Goal: Task Accomplishment & Management: Manage account settings

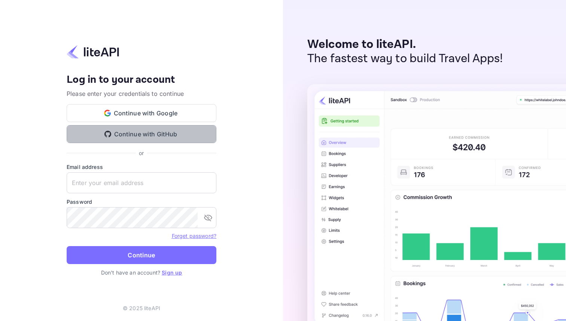
click at [171, 131] on button "Continue with GitHub" at bounding box center [142, 134] width 150 height 18
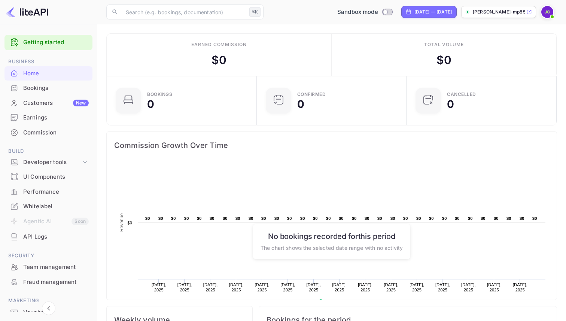
scroll to position [19, 0]
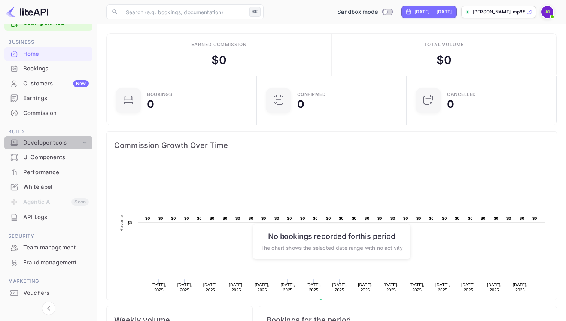
click at [63, 147] on div "Developer tools" at bounding box center [48, 142] width 88 height 13
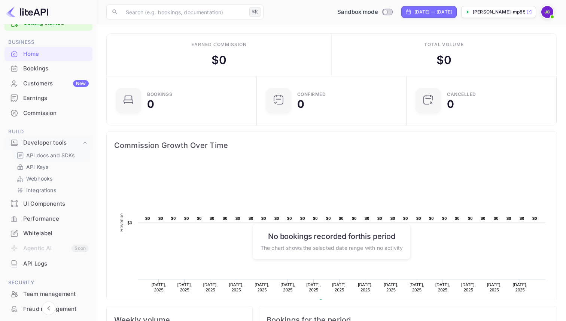
click at [57, 155] on p "API docs and SDKs" at bounding box center [50, 155] width 49 height 8
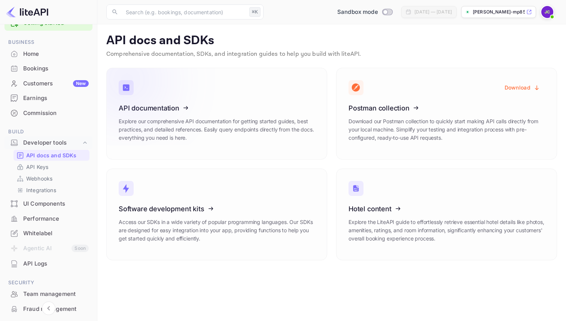
click at [172, 107] on icon at bounding box center [165, 106] width 116 height 77
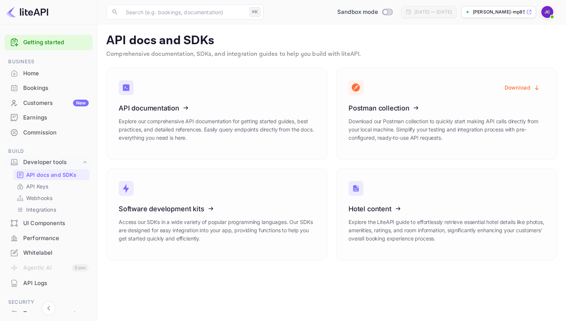
click at [47, 76] on div "Home" at bounding box center [56, 73] width 66 height 9
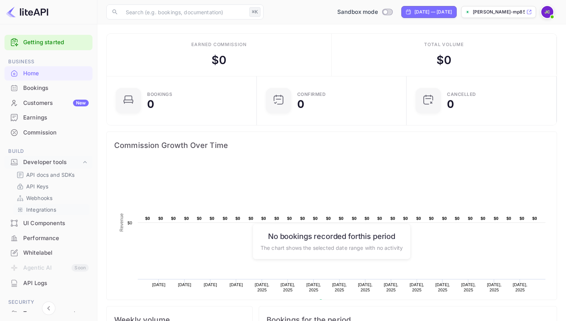
scroll to position [9, 0]
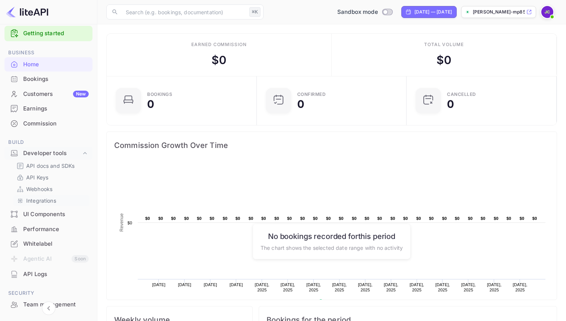
click at [52, 201] on p "Integrations" at bounding box center [41, 201] width 30 height 8
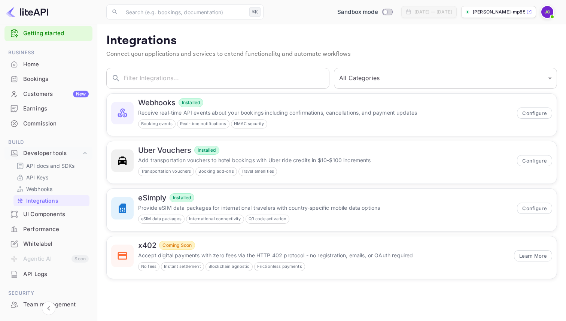
scroll to position [73, 0]
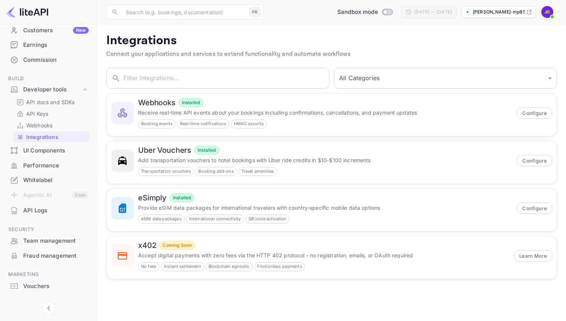
click at [46, 210] on div "API Logs" at bounding box center [56, 210] width 66 height 9
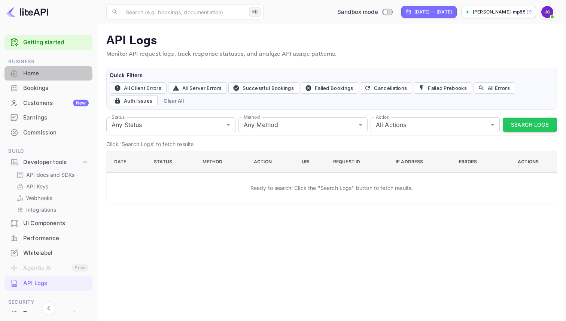
click at [39, 76] on div "Home" at bounding box center [56, 73] width 66 height 9
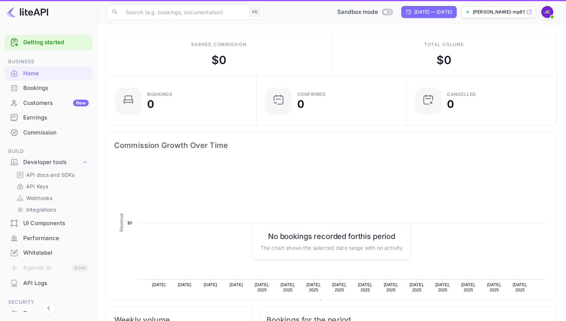
scroll to position [122, 146]
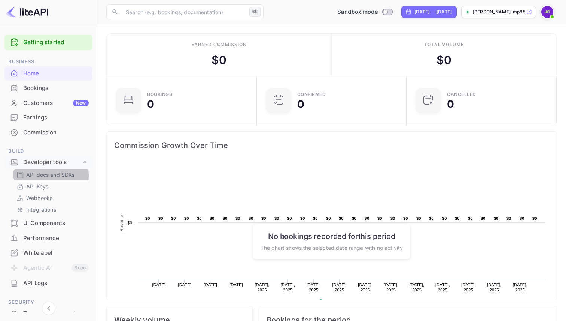
click at [45, 176] on p "API docs and SDKs" at bounding box center [50, 175] width 49 height 8
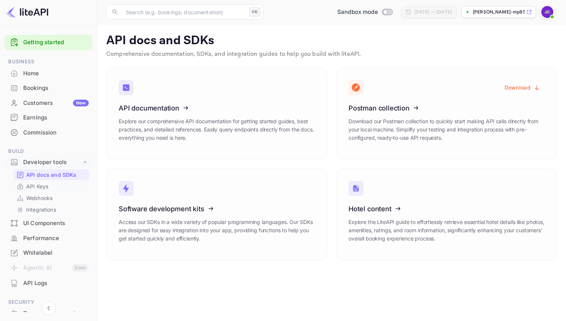
click at [49, 188] on link "API Keys" at bounding box center [51, 186] width 70 height 8
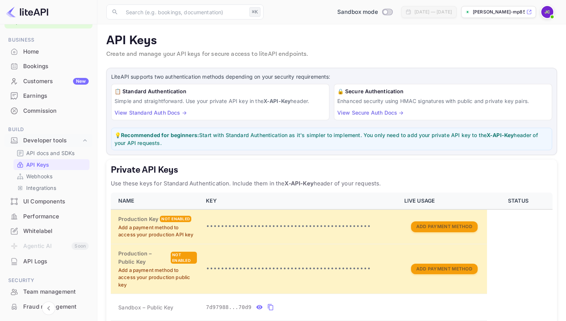
scroll to position [23, 0]
click at [44, 79] on div "Customers New" at bounding box center [56, 80] width 66 height 9
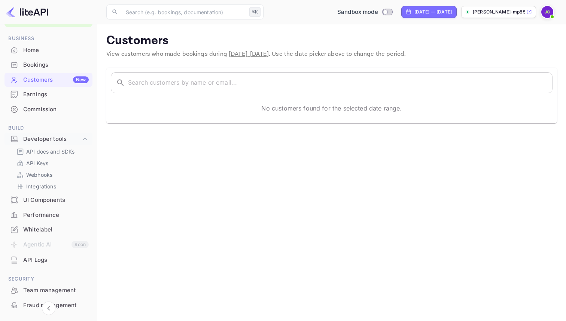
click at [43, 67] on div "Bookings" at bounding box center [56, 65] width 66 height 9
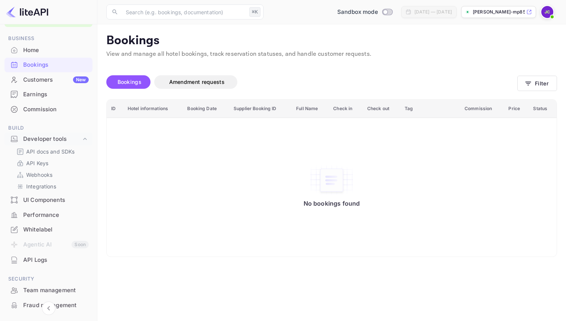
scroll to position [86, 0]
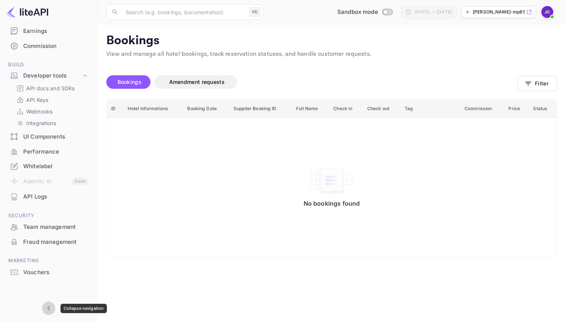
click at [46, 304] on icon "Collapse navigation" at bounding box center [48, 308] width 9 height 9
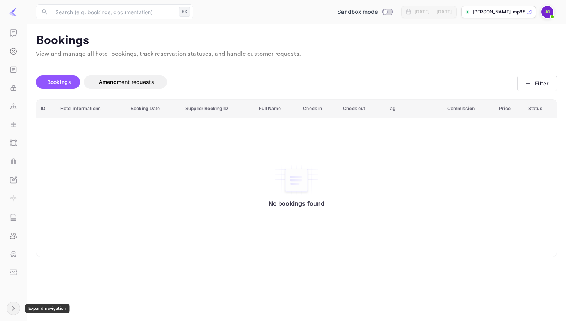
click at [10, 308] on icon "Expand navigation" at bounding box center [13, 308] width 9 height 9
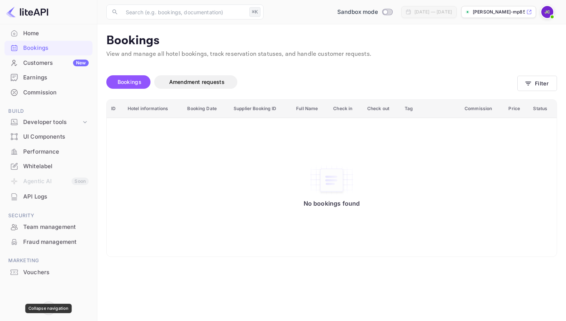
scroll to position [40, 0]
click at [52, 137] on div "UI Components" at bounding box center [56, 137] width 66 height 9
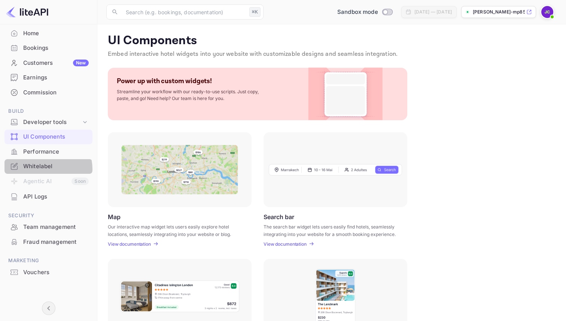
click at [48, 169] on div "Whitelabel" at bounding box center [56, 166] width 66 height 9
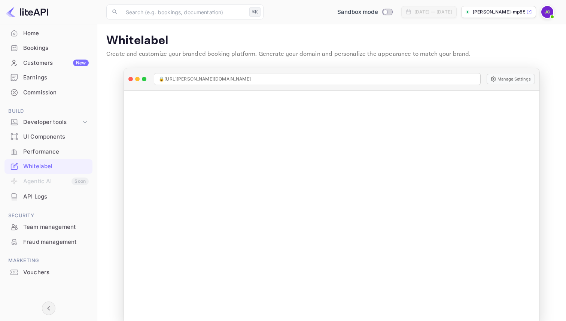
click at [45, 153] on div "Performance" at bounding box center [56, 151] width 66 height 9
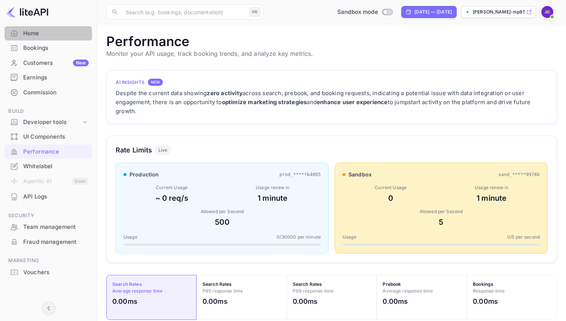
click at [46, 35] on div "Home" at bounding box center [56, 33] width 66 height 9
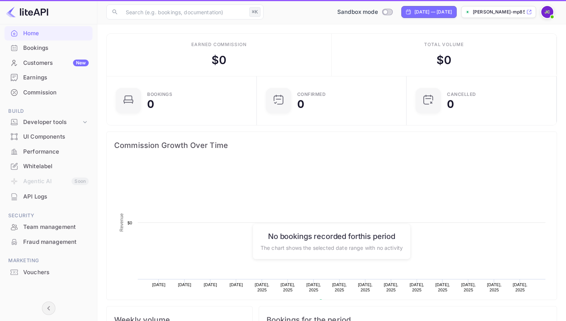
scroll to position [122, 146]
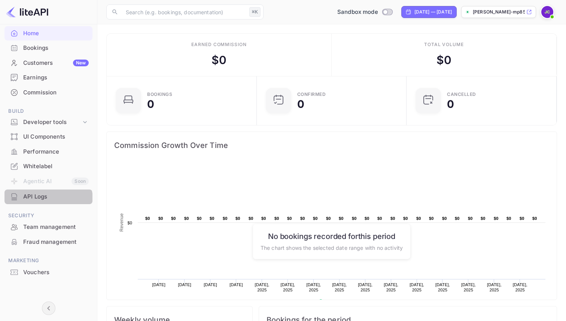
click at [43, 202] on div "API Logs" at bounding box center [48, 196] width 88 height 15
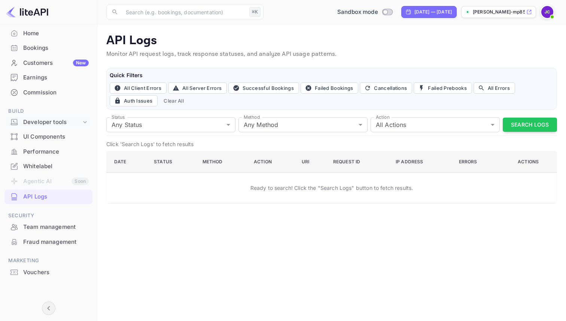
click at [67, 119] on div "Developer tools" at bounding box center [52, 122] width 58 height 9
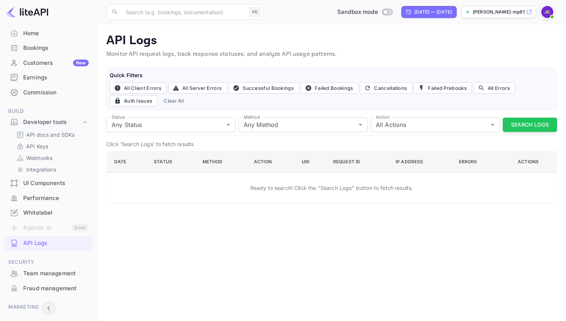
click at [60, 134] on p "API docs and SDKs" at bounding box center [50, 135] width 49 height 8
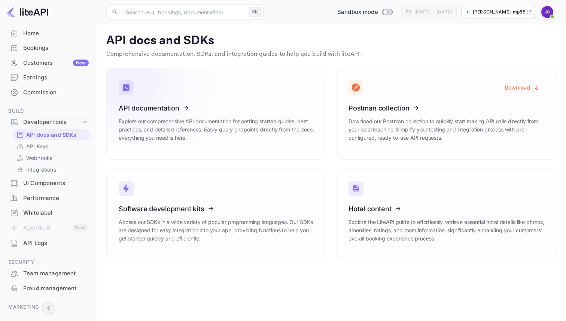
click at [191, 129] on icon at bounding box center [165, 106] width 116 height 77
click at [369, 197] on icon at bounding box center [395, 207] width 116 height 77
click at [414, 12] on div "[DATE] — [DATE]" at bounding box center [432, 12] width 37 height 7
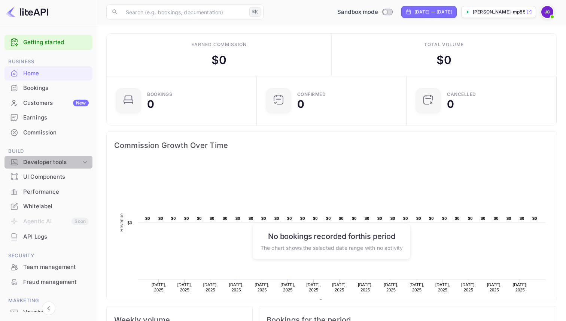
click at [59, 162] on div "Developer tools" at bounding box center [52, 162] width 58 height 9
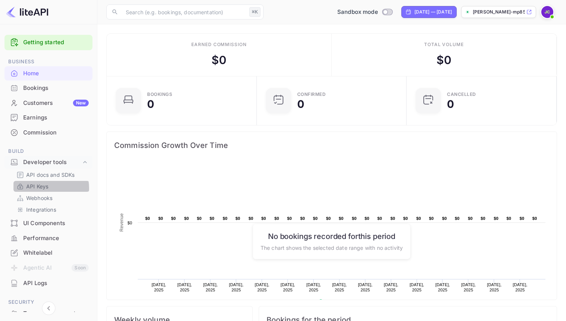
click at [47, 188] on p "API Keys" at bounding box center [37, 186] width 22 height 8
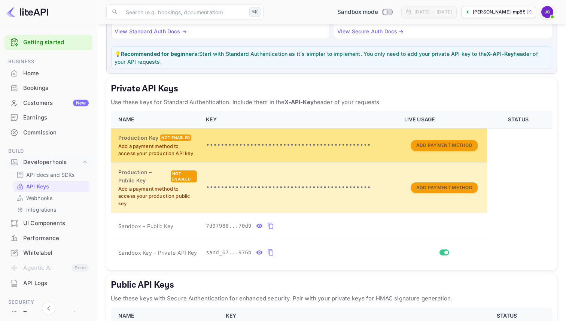
scroll to position [86, 0]
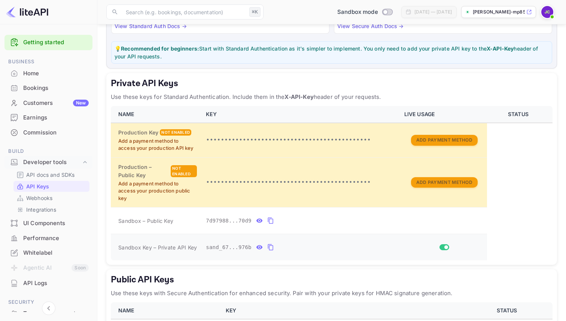
click at [261, 247] on icon "private api keys table" at bounding box center [259, 247] width 6 height 4
click at [356, 244] on icon "private api keys table" at bounding box center [358, 247] width 5 height 6
